Goal: Transaction & Acquisition: Download file/media

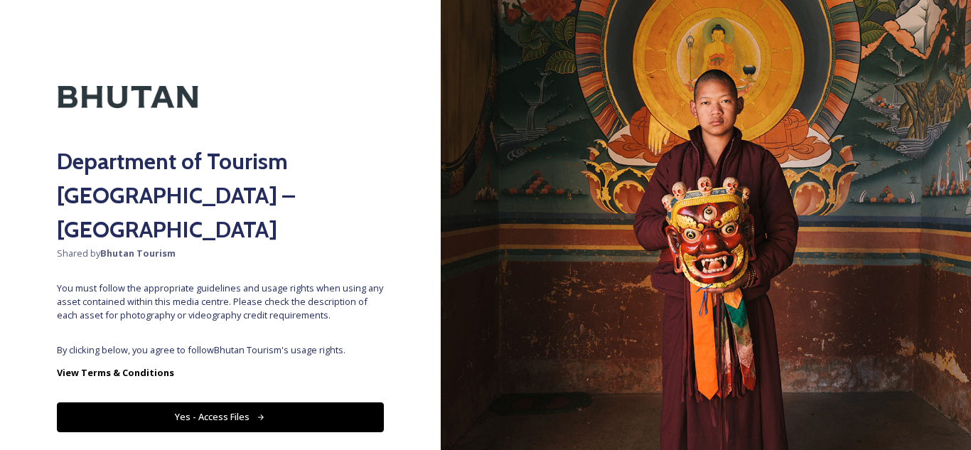
click at [179, 402] on button "Yes - Access Files" at bounding box center [220, 416] width 327 height 29
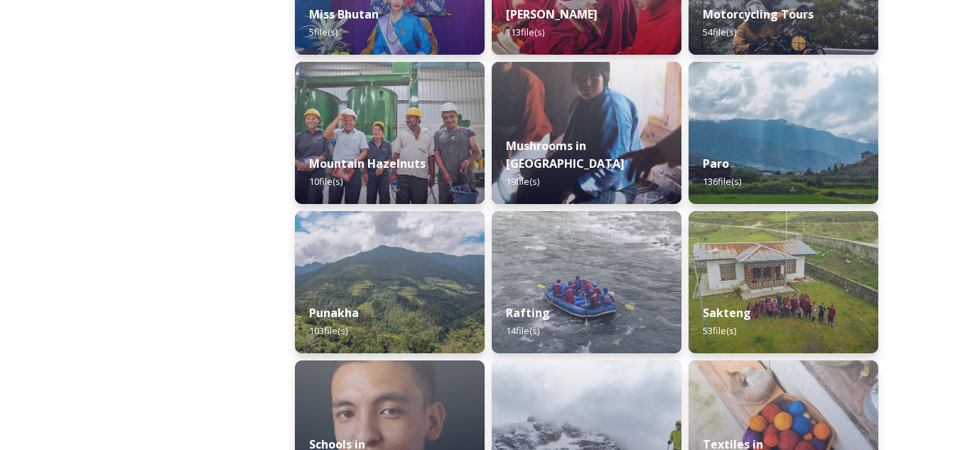
scroll to position [1211, 0]
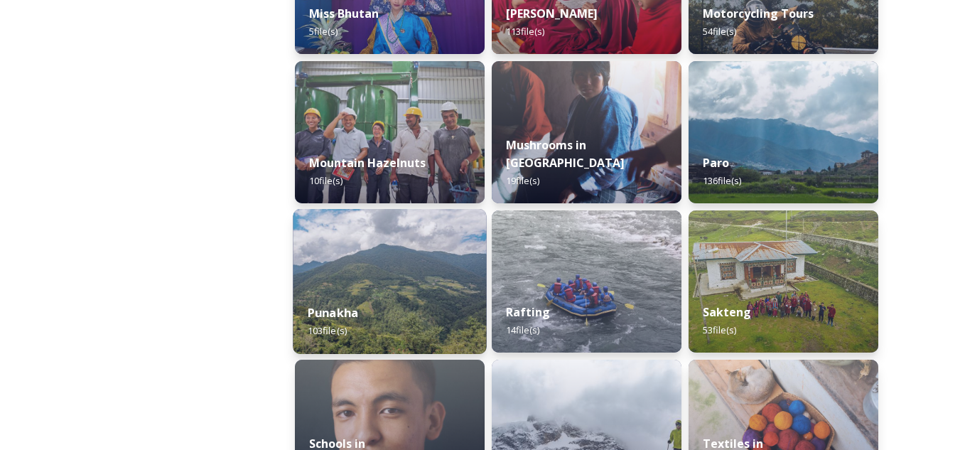
click at [370, 321] on div "Punakha 103 file(s)" at bounding box center [389, 321] width 193 height 65
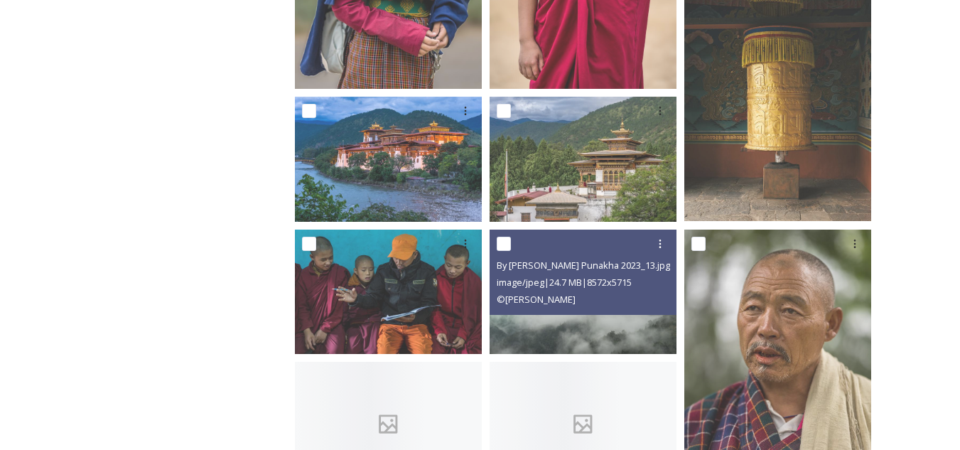
scroll to position [1124, 0]
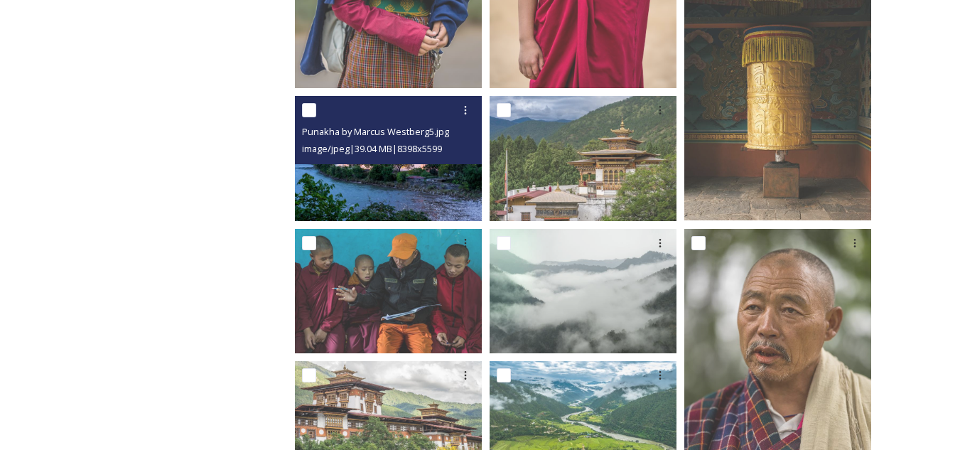
click at [388, 180] on img at bounding box center [388, 158] width 187 height 124
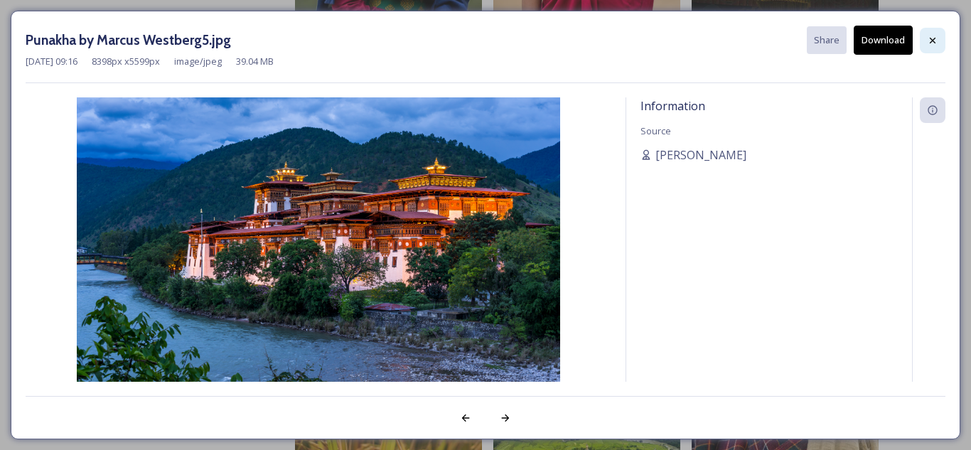
click at [930, 39] on icon at bounding box center [932, 40] width 11 height 11
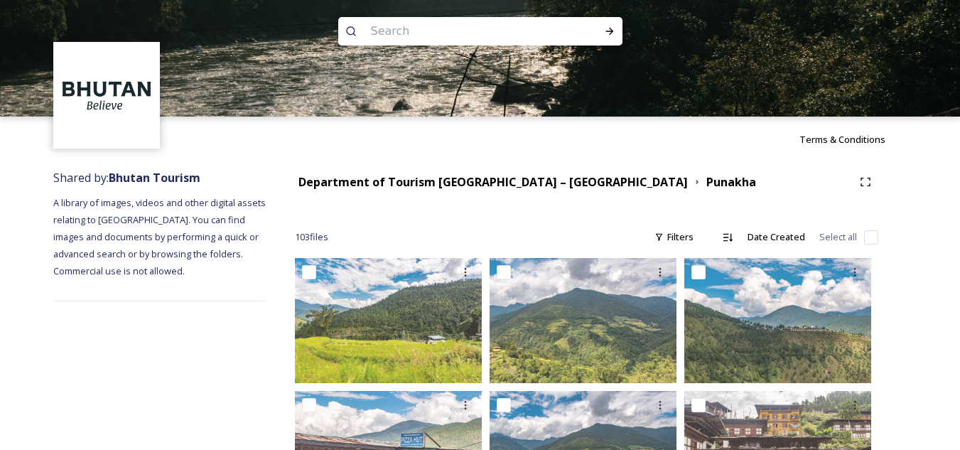
scroll to position [0, 0]
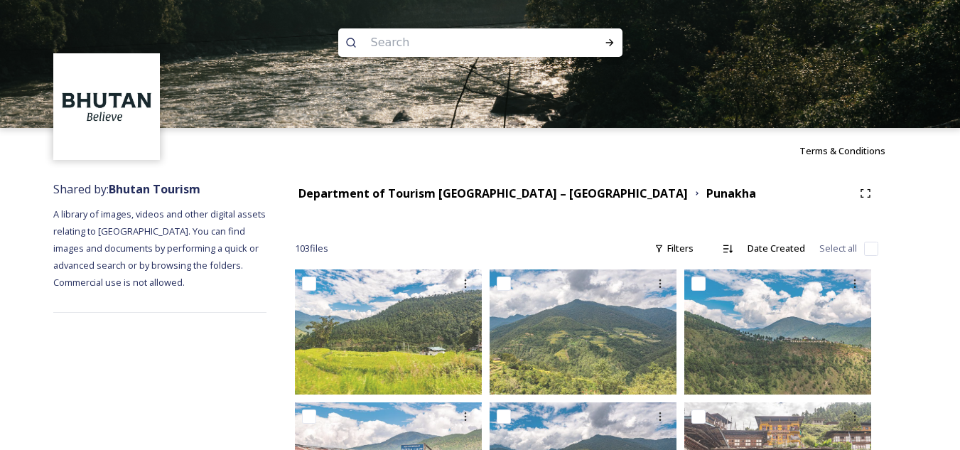
click at [397, 32] on input at bounding box center [461, 42] width 195 height 31
paste input "[PERSON_NAME]"
type input "[PERSON_NAME]"
click at [607, 45] on icon at bounding box center [609, 42] width 11 height 11
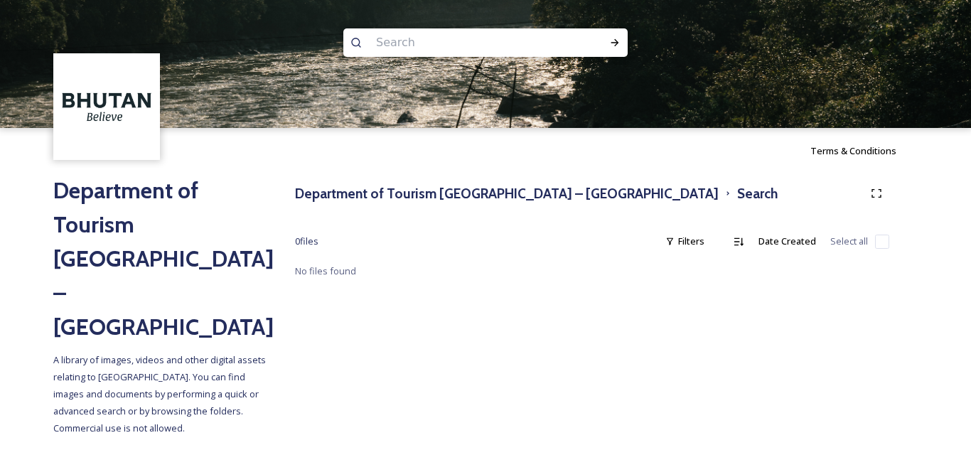
click at [549, 37] on input at bounding box center [466, 42] width 195 height 31
type input "phallus"
click at [621, 41] on div "Run Search" at bounding box center [615, 43] width 26 height 26
click at [485, 50] on input at bounding box center [501, 42] width 171 height 31
type input "p"
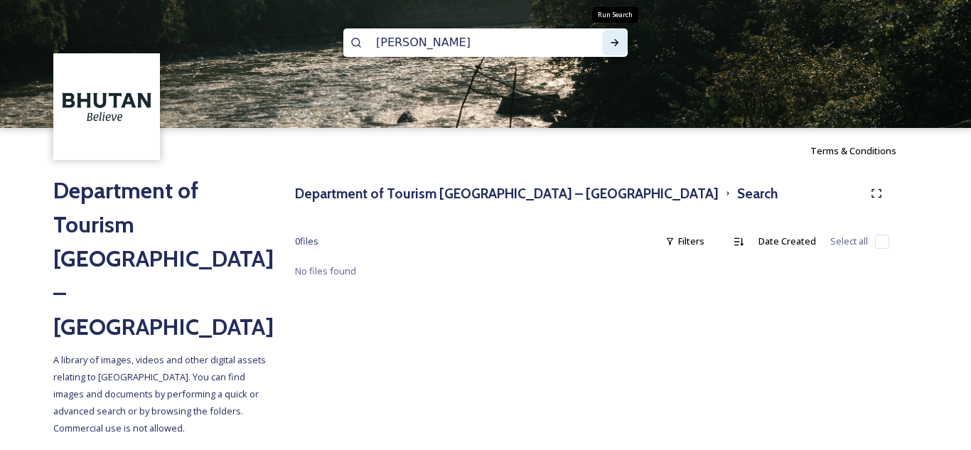
type input "[PERSON_NAME]"
click at [618, 43] on icon at bounding box center [615, 42] width 8 height 7
click at [466, 44] on input "[PERSON_NAME]" at bounding box center [466, 42] width 195 height 31
click at [421, 182] on div "Department of Tourism [GEOGRAPHIC_DATA] – Brand Centre Search" at bounding box center [592, 194] width 594 height 26
click at [419, 198] on h3 "Department of Tourism [GEOGRAPHIC_DATA] – [GEOGRAPHIC_DATA]" at bounding box center [507, 193] width 424 height 21
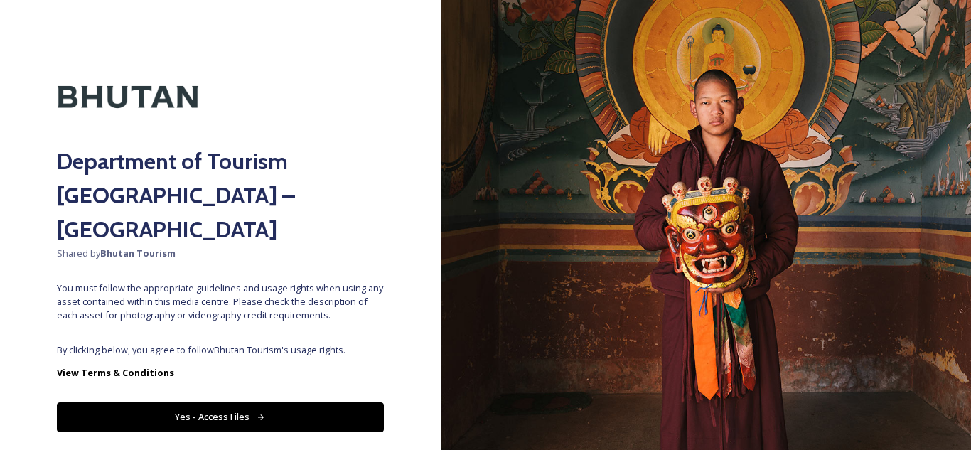
click at [281, 402] on button "Yes - Access Files" at bounding box center [220, 416] width 327 height 29
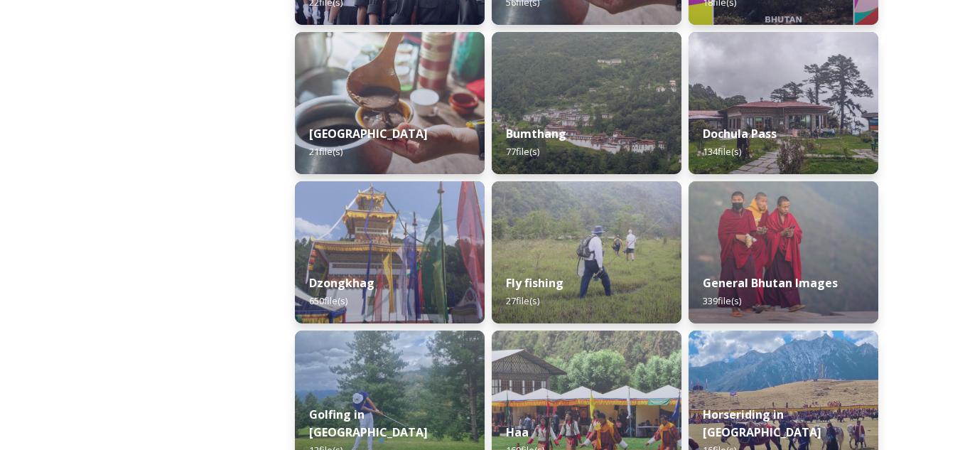
scroll to position [496, 0]
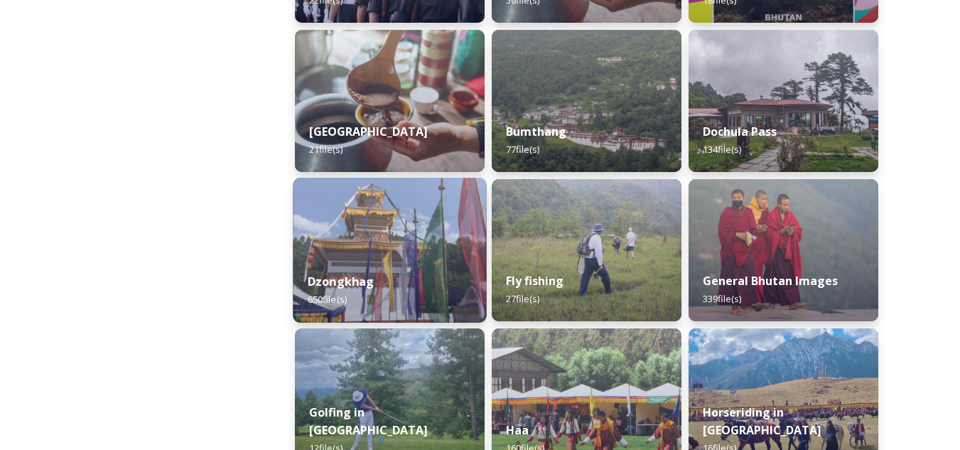
click at [404, 255] on img at bounding box center [389, 250] width 193 height 145
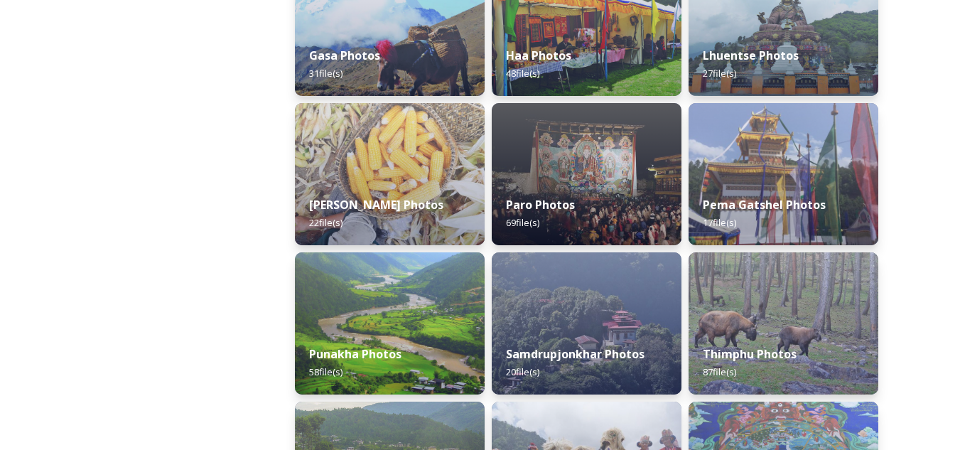
scroll to position [424, 0]
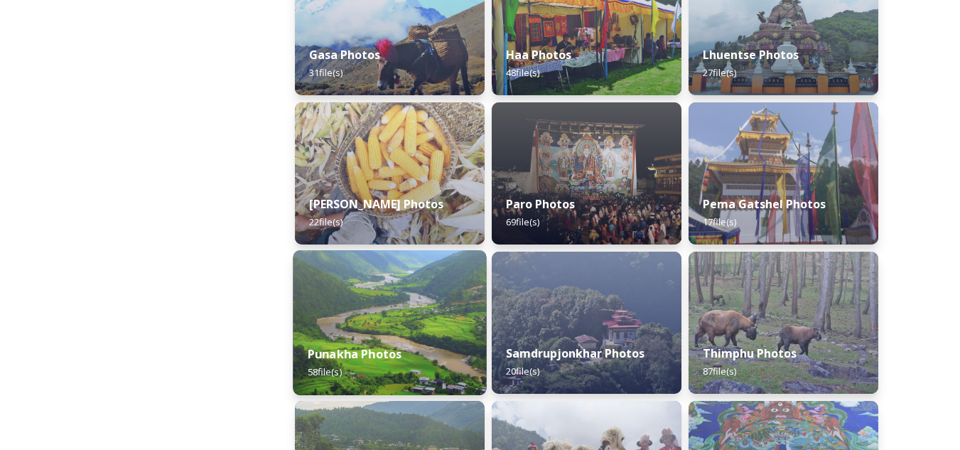
click at [406, 311] on img at bounding box center [389, 322] width 193 height 145
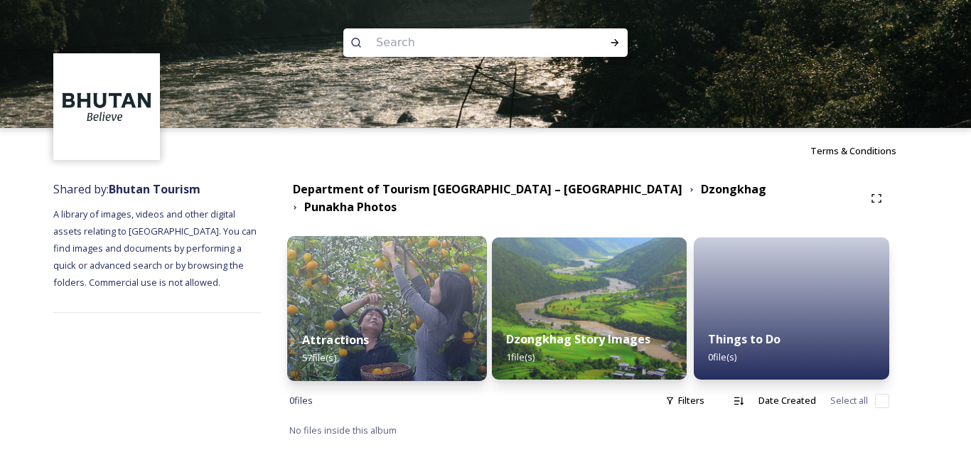
click at [415, 316] on div "Attractions 57 file(s)" at bounding box center [386, 348] width 199 height 65
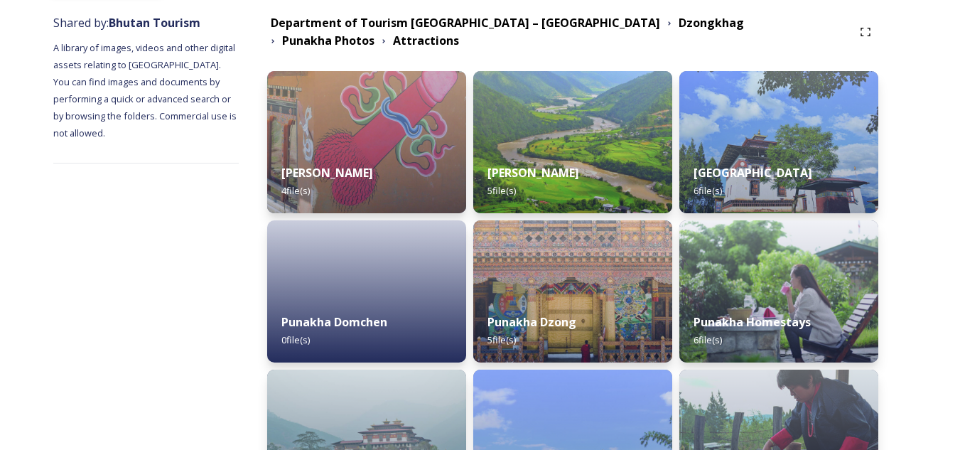
scroll to position [167, 0]
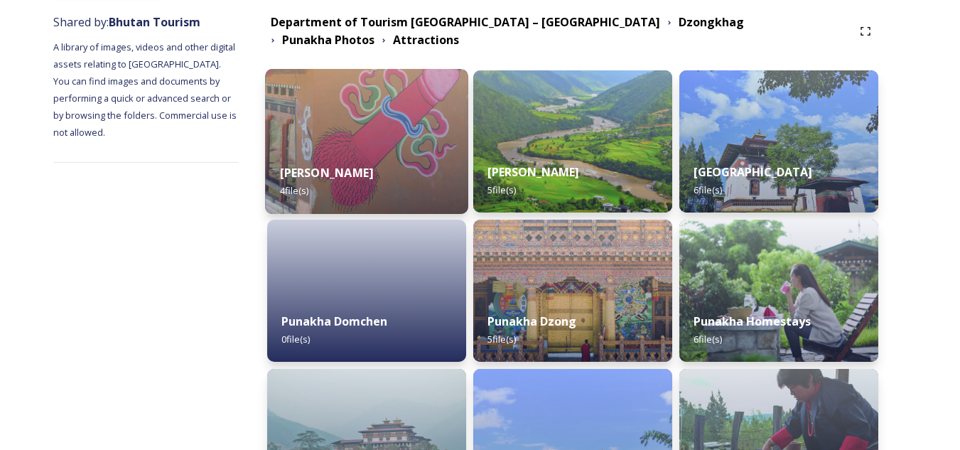
click at [392, 149] on div "[PERSON_NAME] 4 file(s)" at bounding box center [367, 181] width 203 height 65
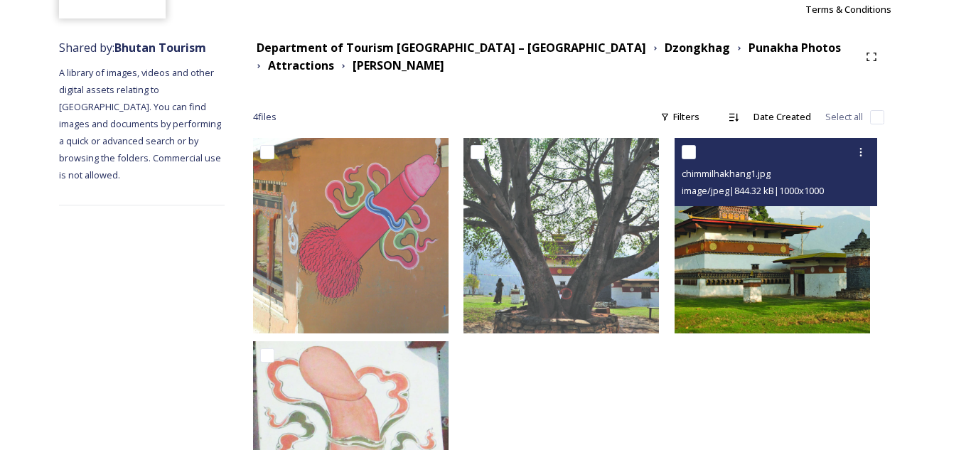
scroll to position [141, 0]
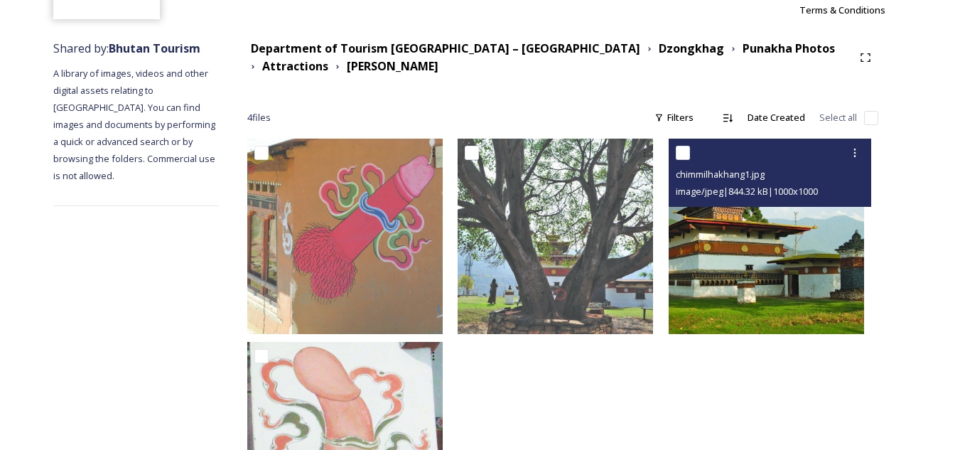
click at [725, 287] on img at bounding box center [766, 236] width 195 height 195
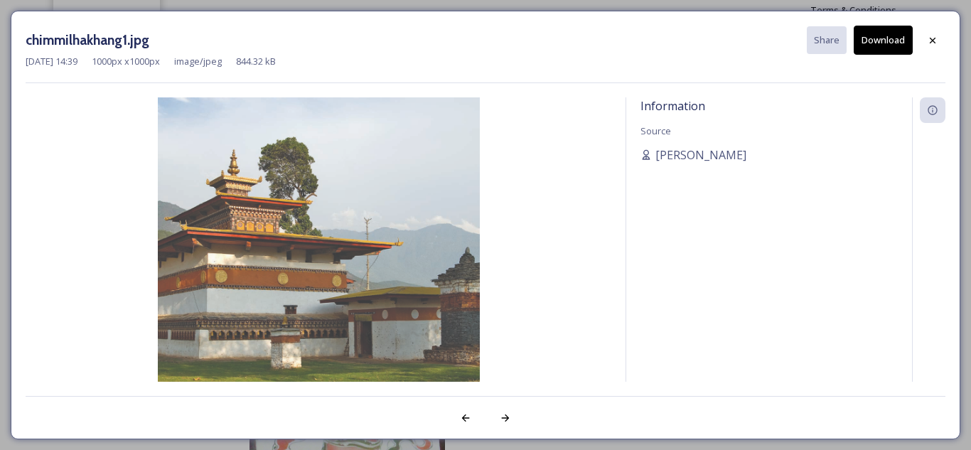
click at [888, 33] on button "Download" at bounding box center [883, 40] width 59 height 29
